Goal: Information Seeking & Learning: Find specific fact

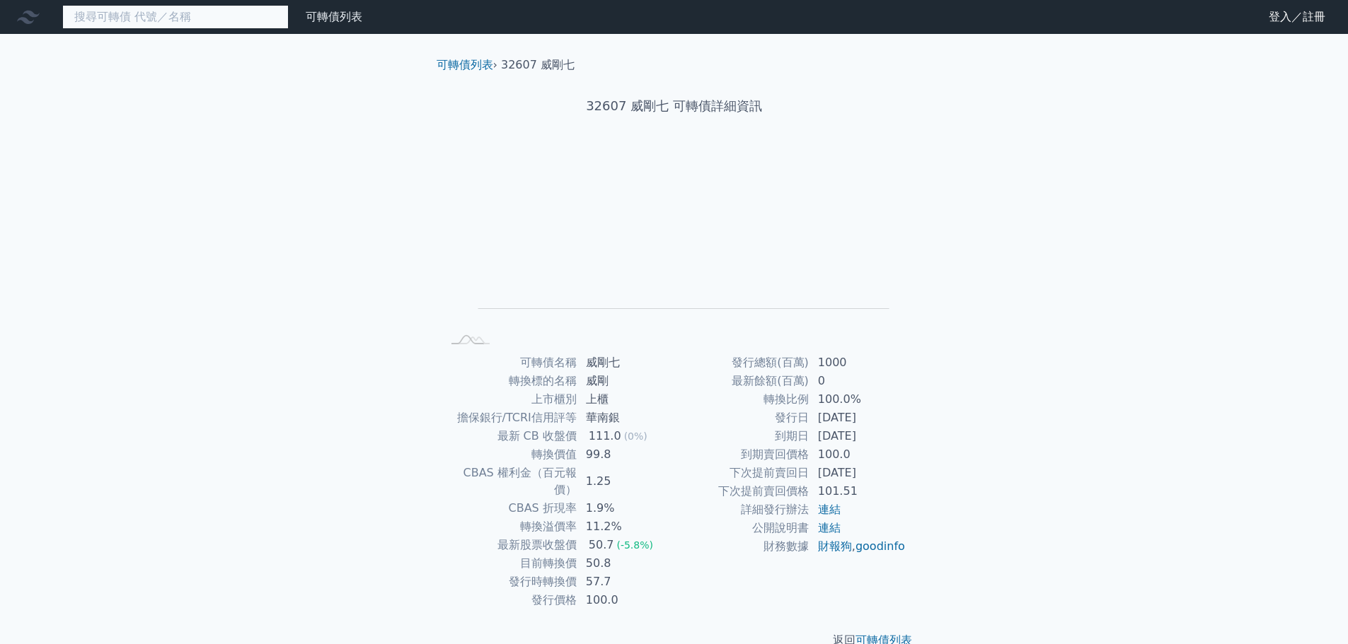
click at [213, 18] on input at bounding box center [175, 17] width 226 height 24
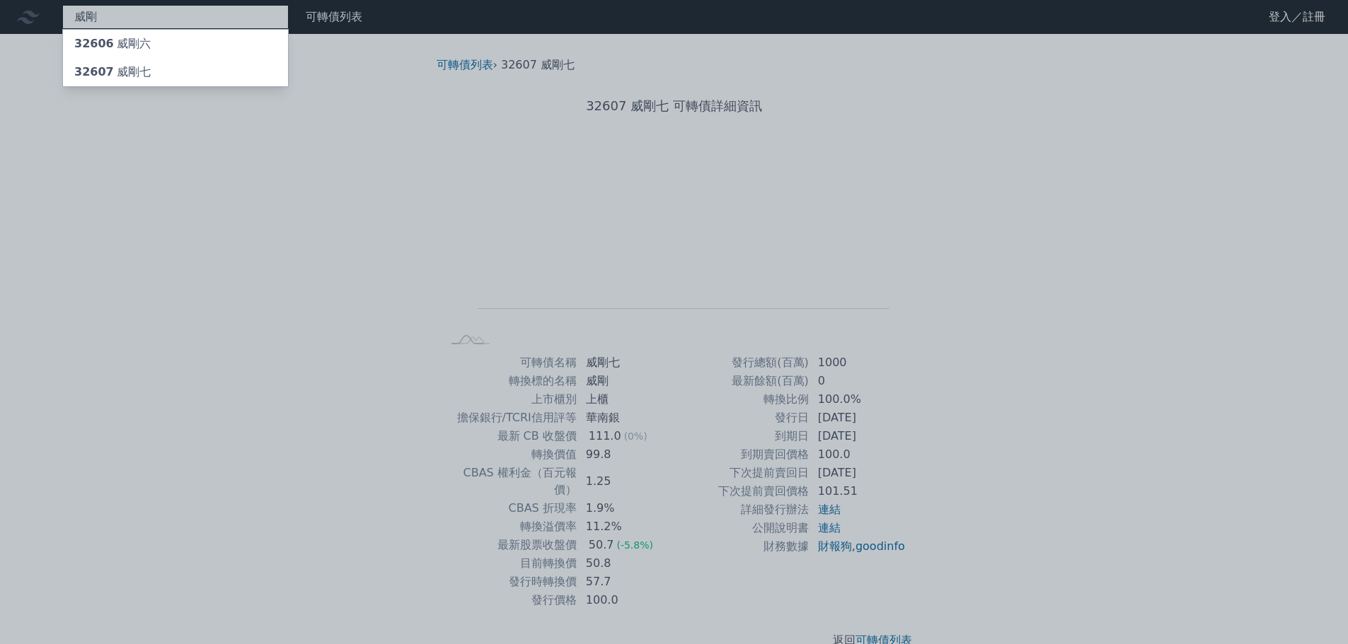
type input "威剛"
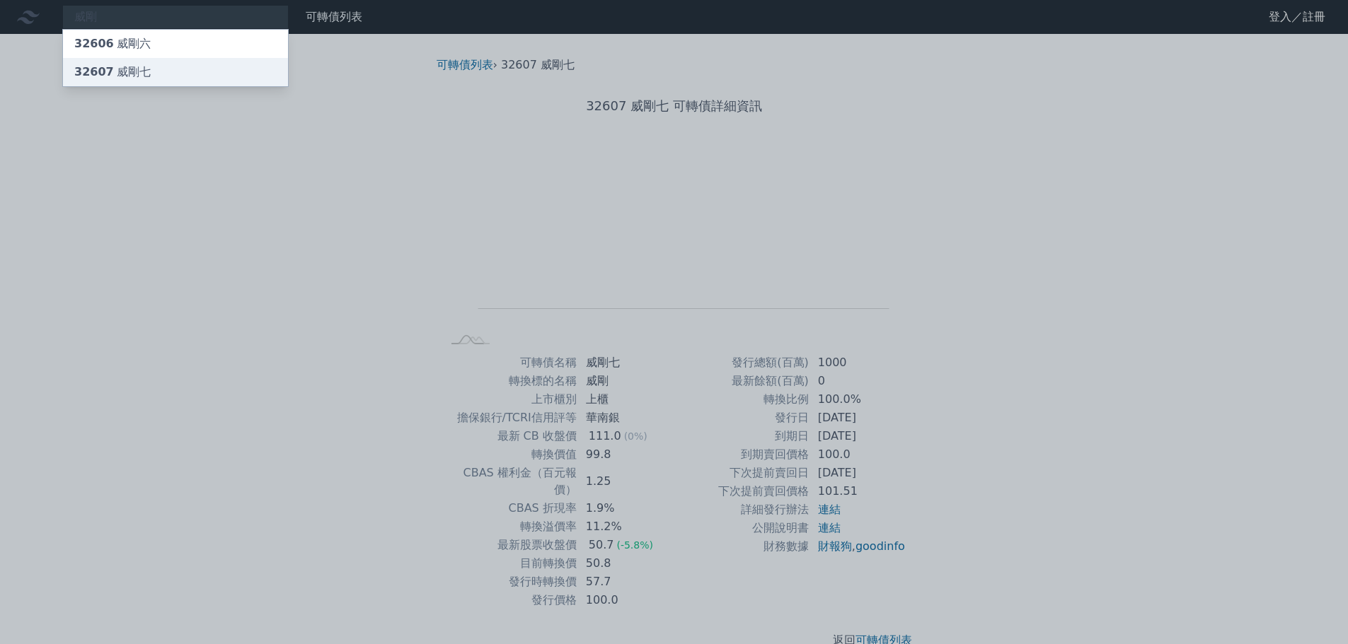
click at [181, 72] on div "32607 威剛七" at bounding box center [175, 72] width 225 height 28
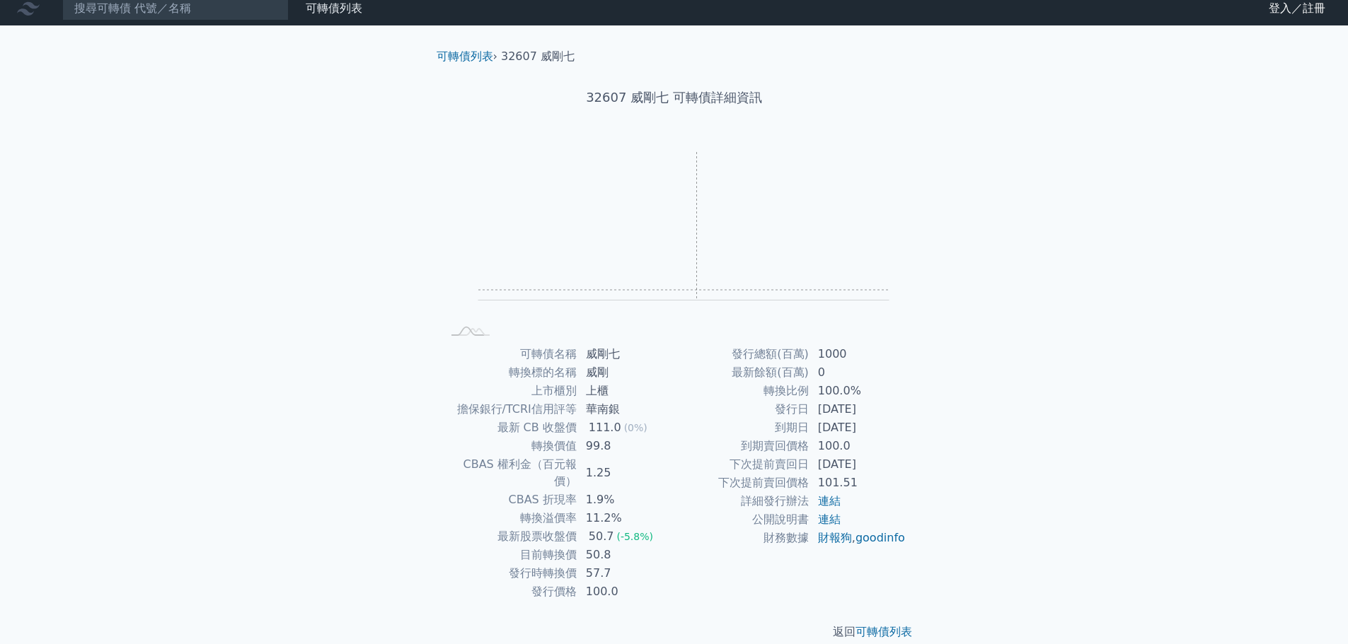
scroll to position [11, 0]
